Goal: Navigation & Orientation: Find specific page/section

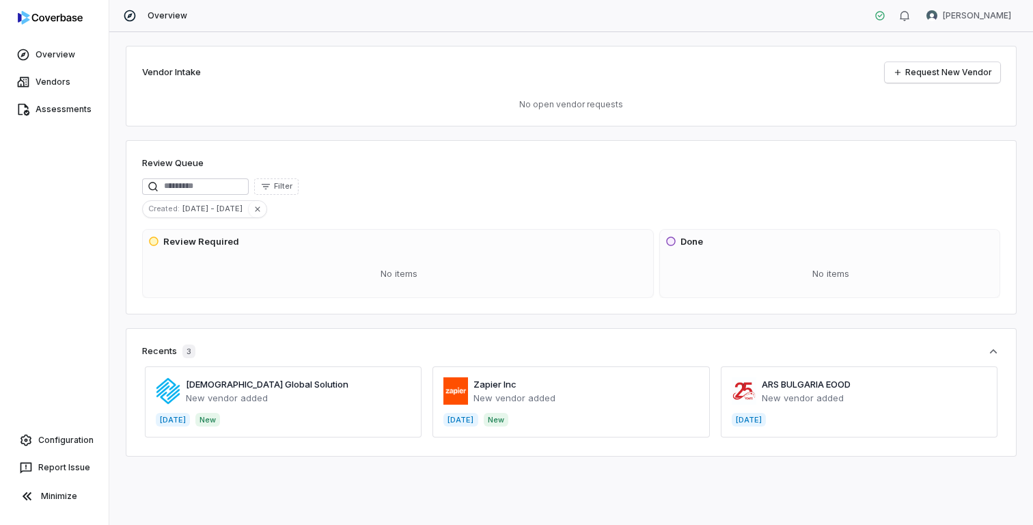
click at [296, 406] on span at bounding box center [283, 401] width 277 height 71
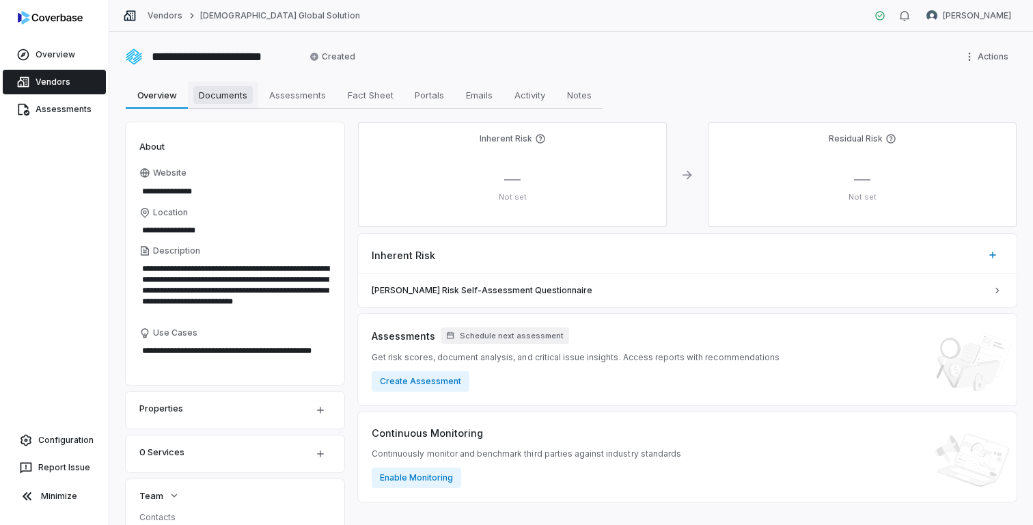
click at [220, 108] on link "Documents Documents" at bounding box center [223, 94] width 70 height 27
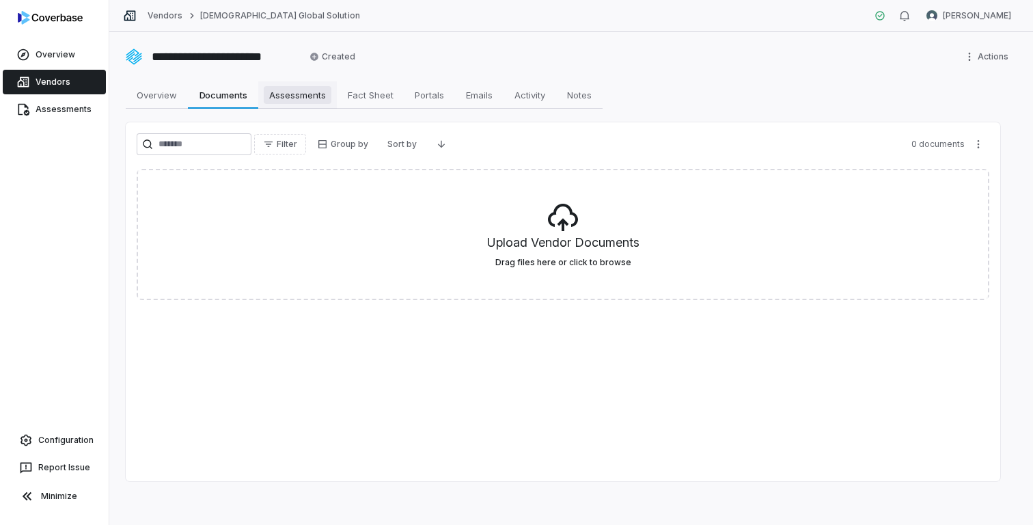
click at [312, 85] on link "Assessments Assessments" at bounding box center [297, 94] width 79 height 27
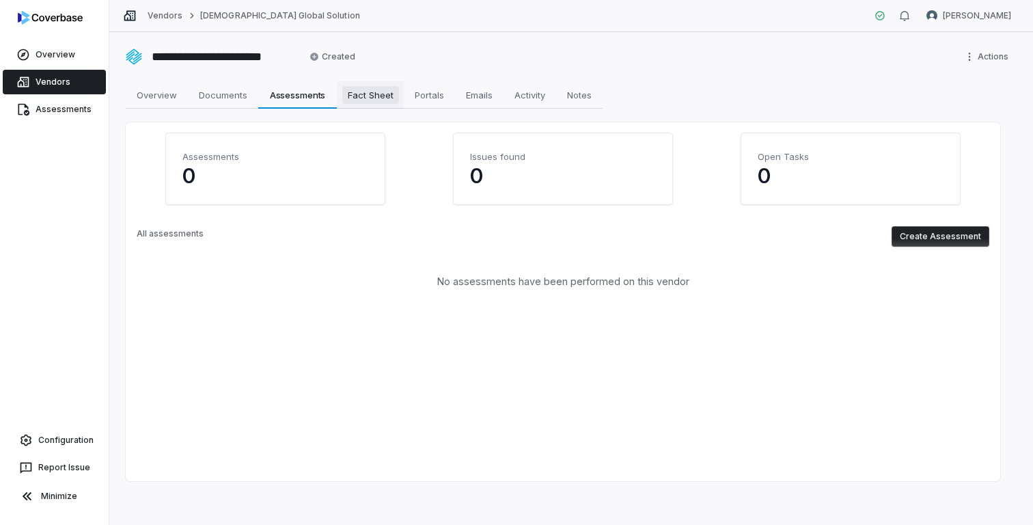
click at [385, 91] on span "Fact Sheet" at bounding box center [370, 95] width 57 height 18
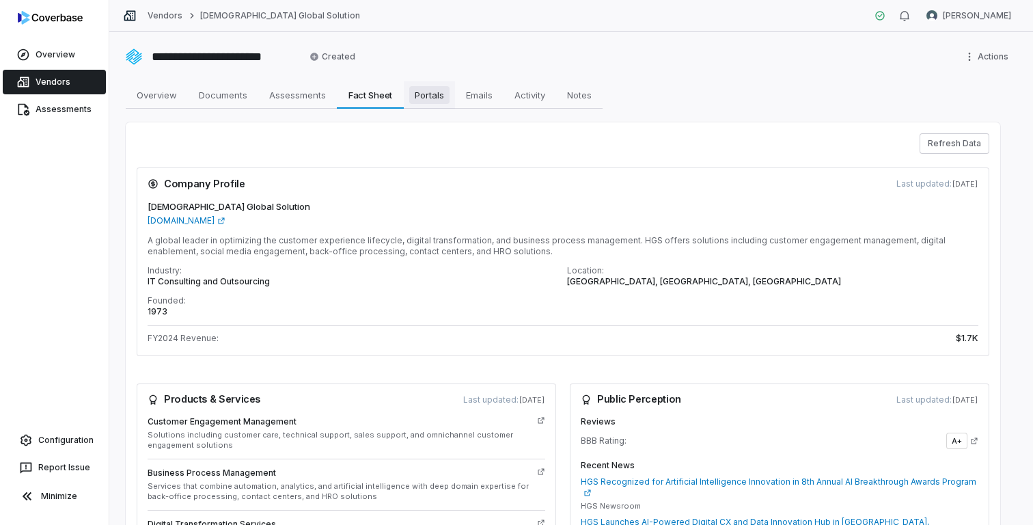
click at [420, 84] on link "Portals Portals" at bounding box center [429, 94] width 51 height 27
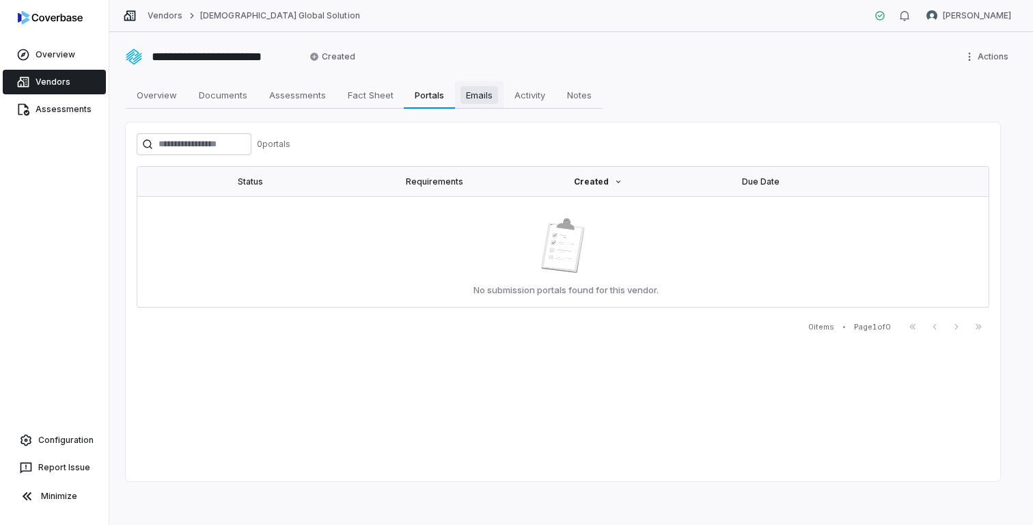
click at [469, 98] on span "Emails" at bounding box center [479, 95] width 38 height 18
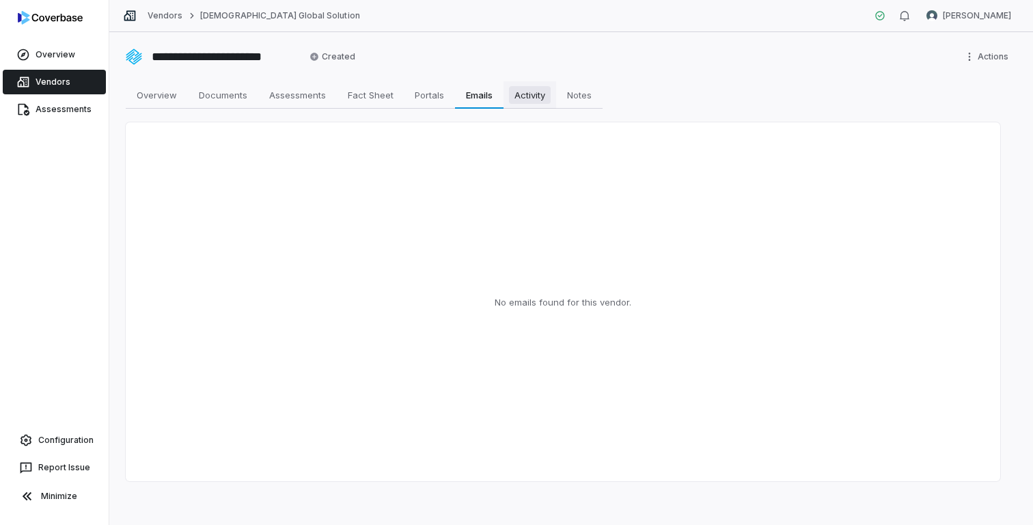
click at [531, 87] on span "Activity" at bounding box center [530, 95] width 42 height 18
click at [581, 107] on link "Notes Notes" at bounding box center [579, 94] width 46 height 27
click at [520, 107] on link "Activity Activity" at bounding box center [529, 94] width 53 height 27
click at [149, 92] on span "Overview" at bounding box center [156, 95] width 51 height 18
type textarea "*"
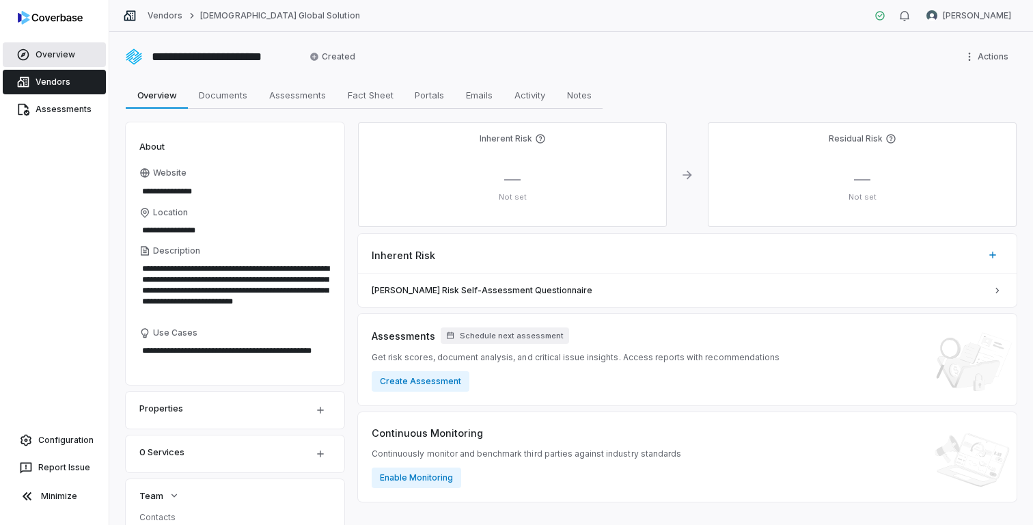
click at [56, 51] on link "Overview" at bounding box center [54, 54] width 103 height 25
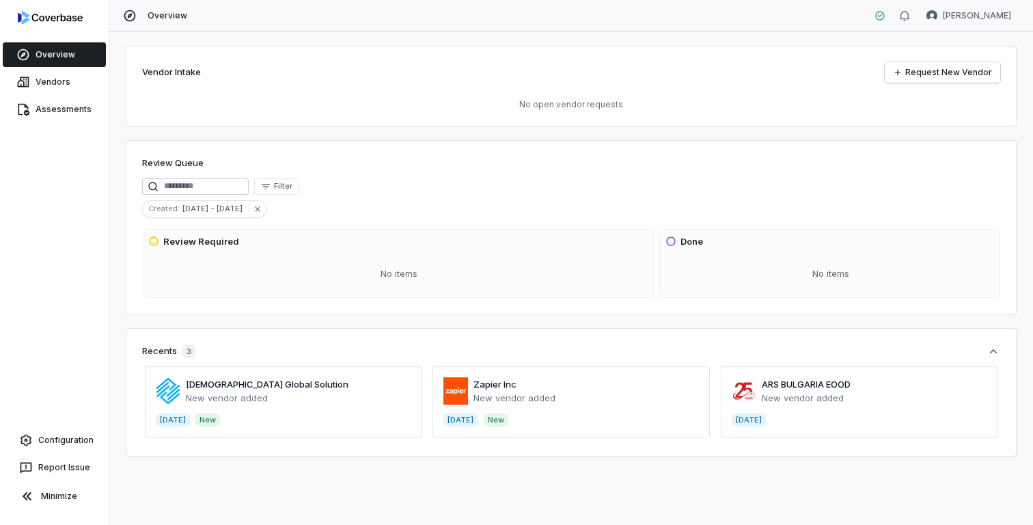
click at [576, 386] on span at bounding box center [570, 401] width 277 height 71
